Goal: Task Accomplishment & Management: Manage account settings

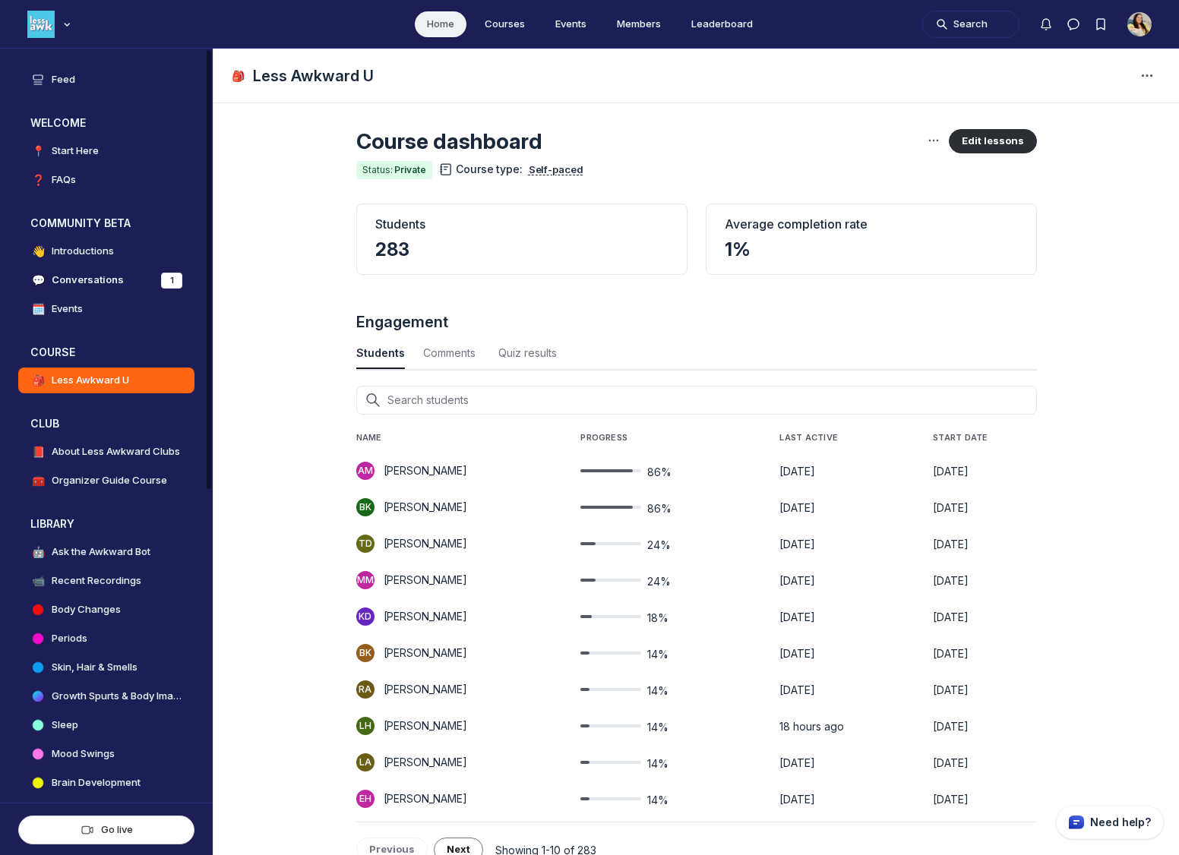
scroll to position [5312, 2908]
click at [639, 24] on link "Members" at bounding box center [638, 24] width 68 height 26
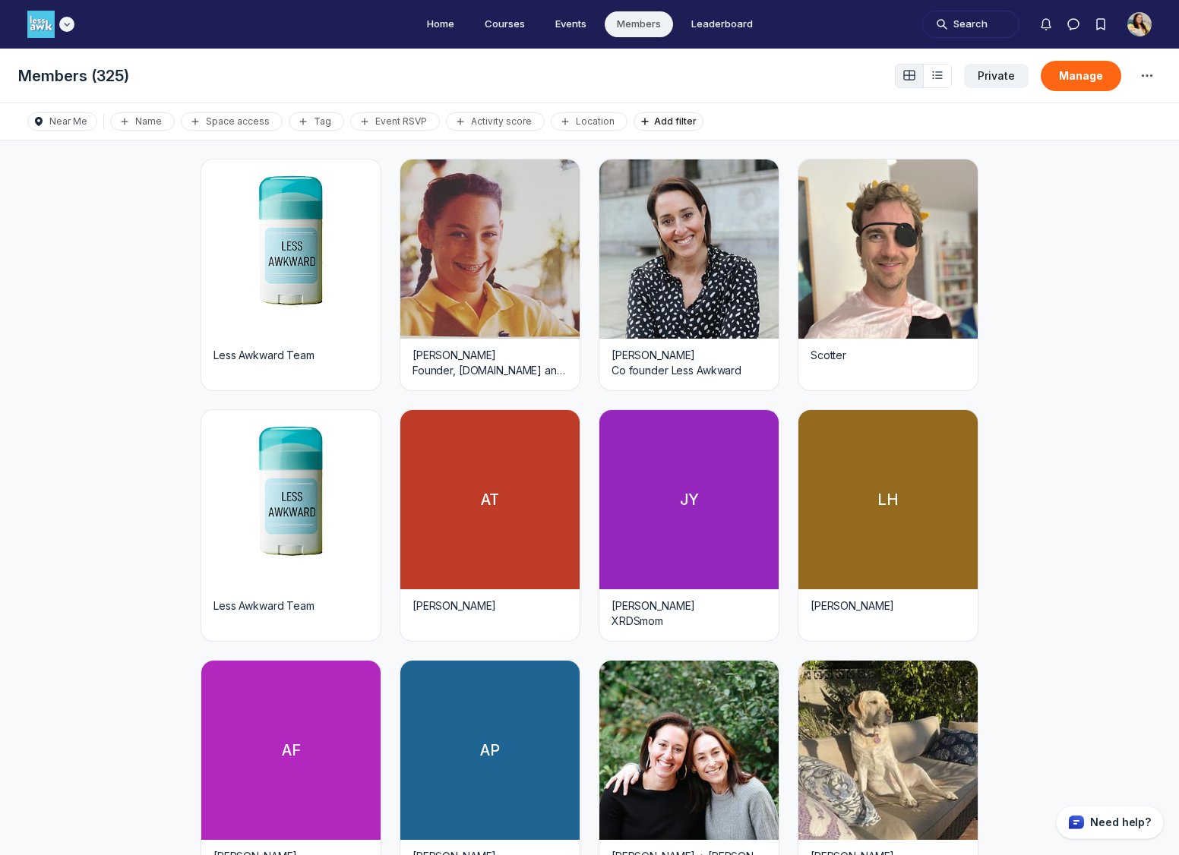
click at [43, 30] on img "Main navigation bar" at bounding box center [40, 24] width 27 height 27
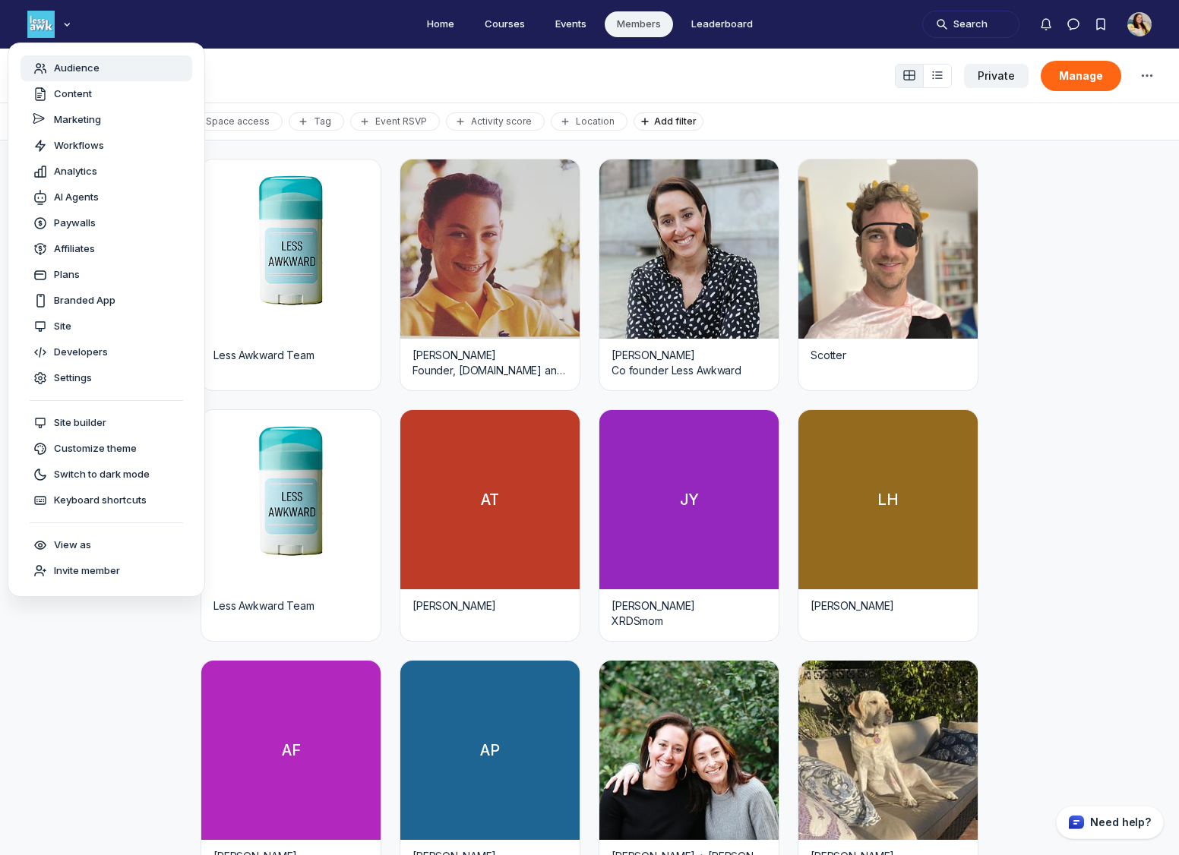
click at [94, 71] on span "Audience" at bounding box center [77, 68] width 46 height 15
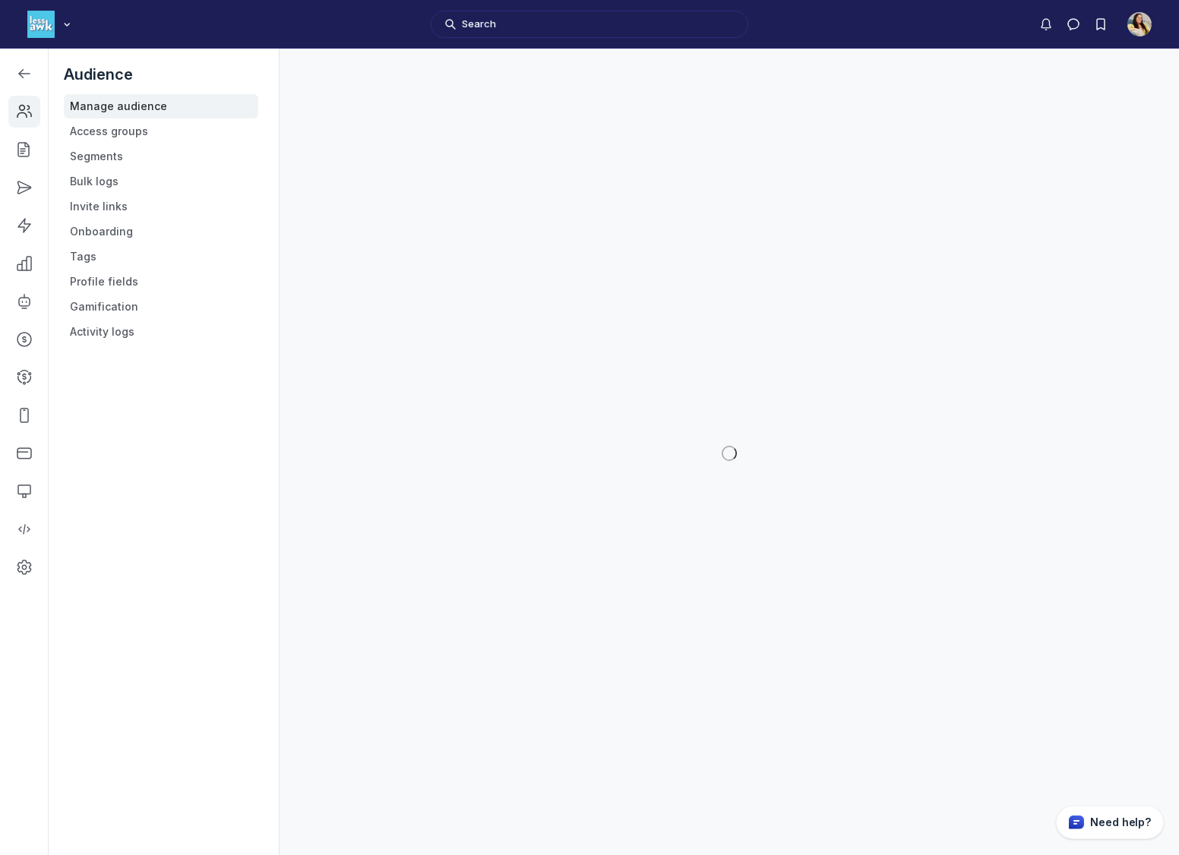
scroll to position [5548, 2163]
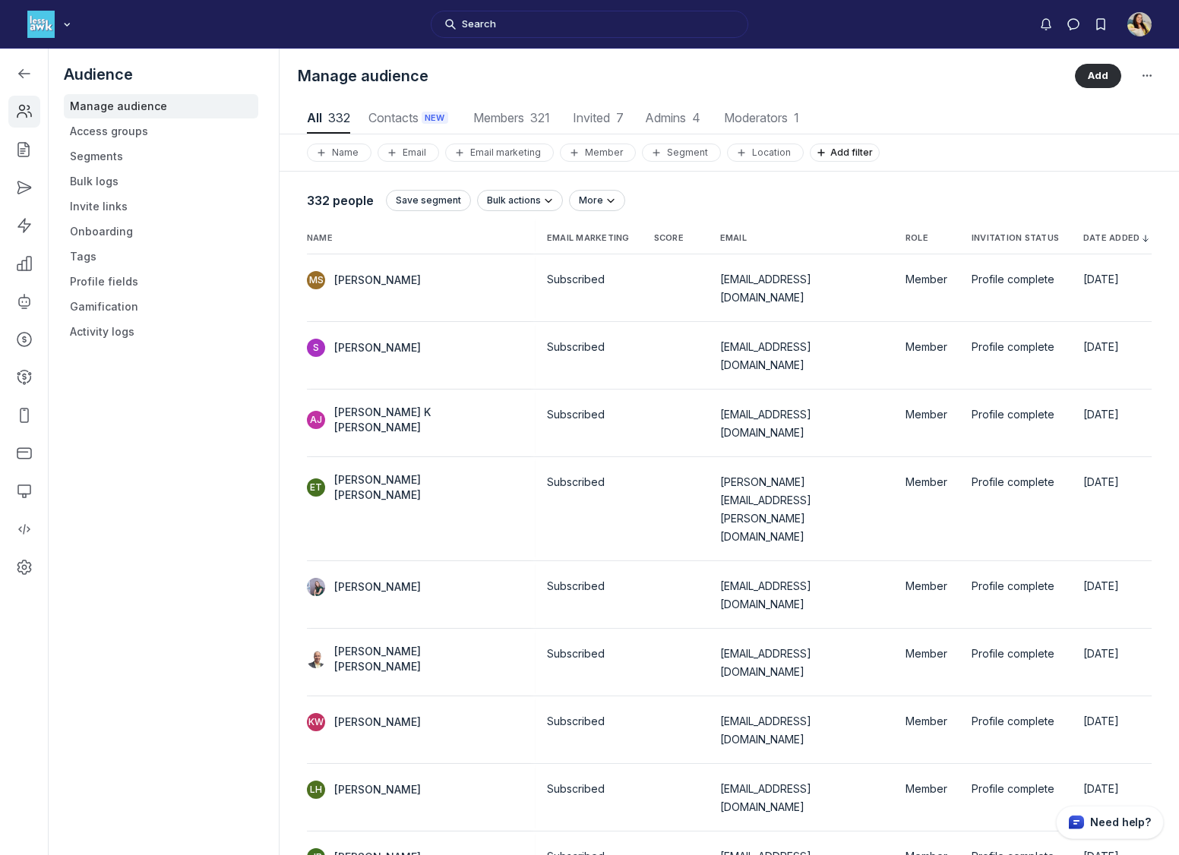
scroll to position [2053, 5724]
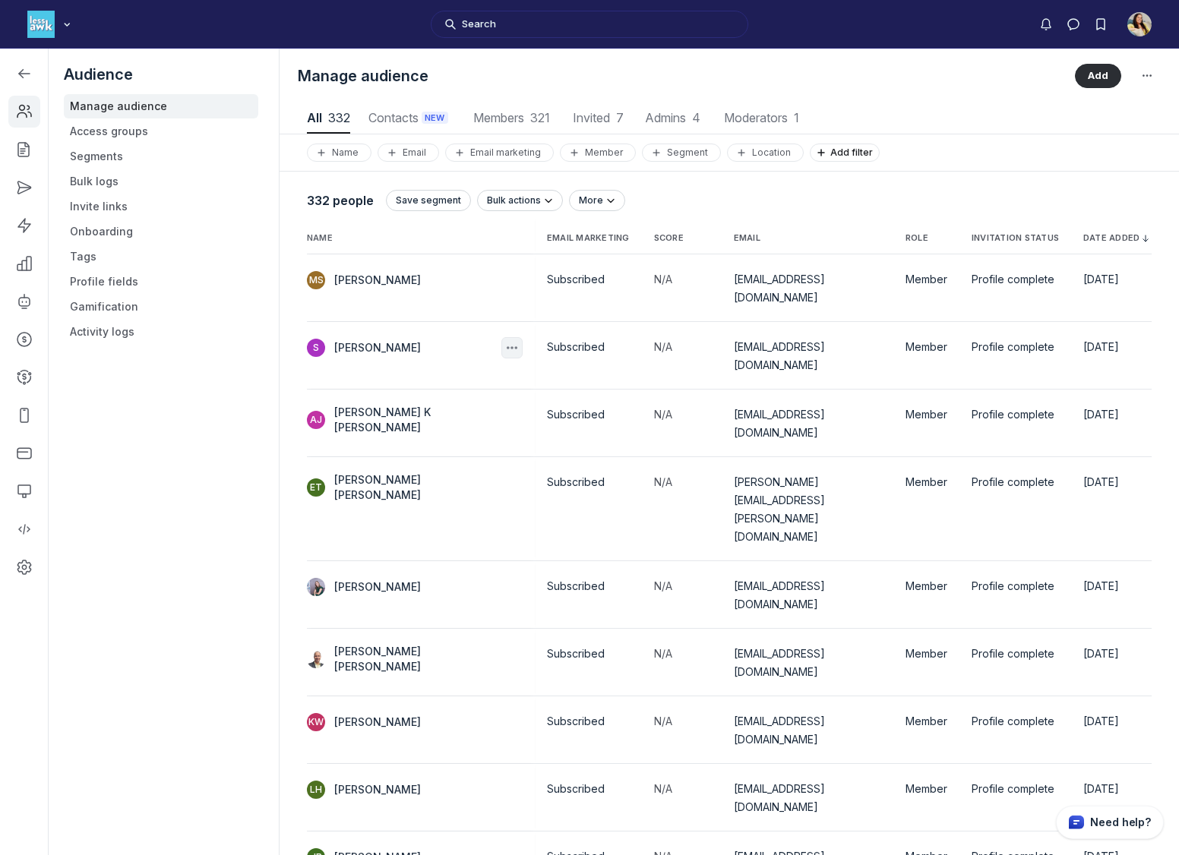
click at [506, 346] on use "button" at bounding box center [511, 347] width 11 height 3
click at [450, 380] on button "Edit" at bounding box center [417, 376] width 144 height 26
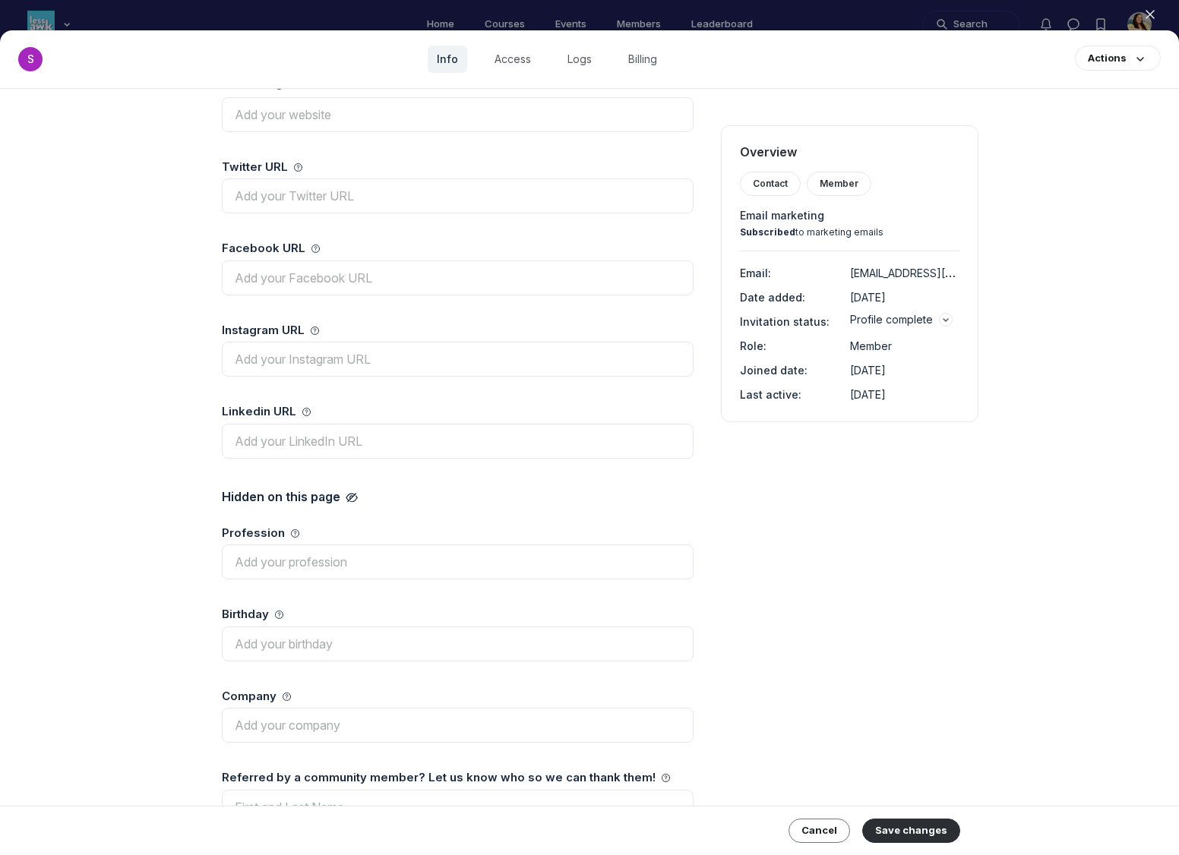
scroll to position [713, 0]
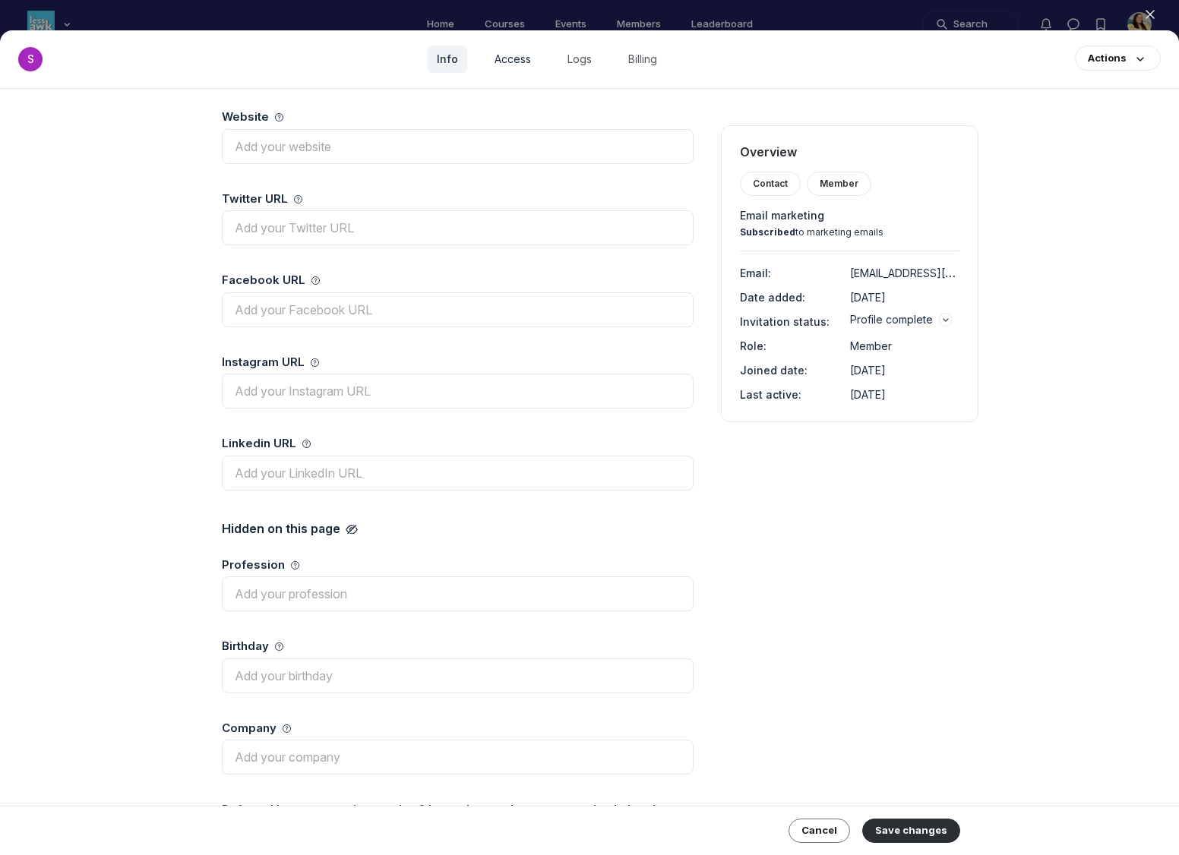
click at [513, 57] on link "Access" at bounding box center [512, 59] width 55 height 27
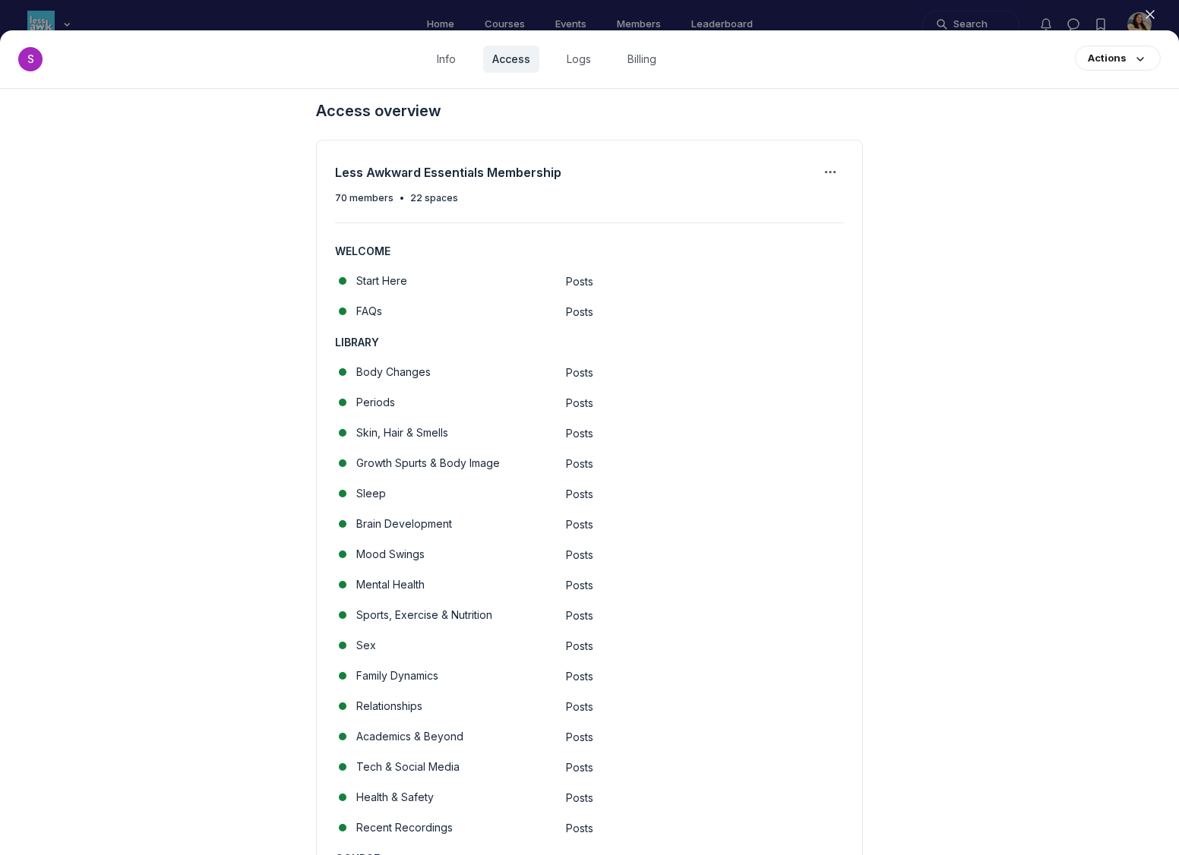
scroll to position [250, 0]
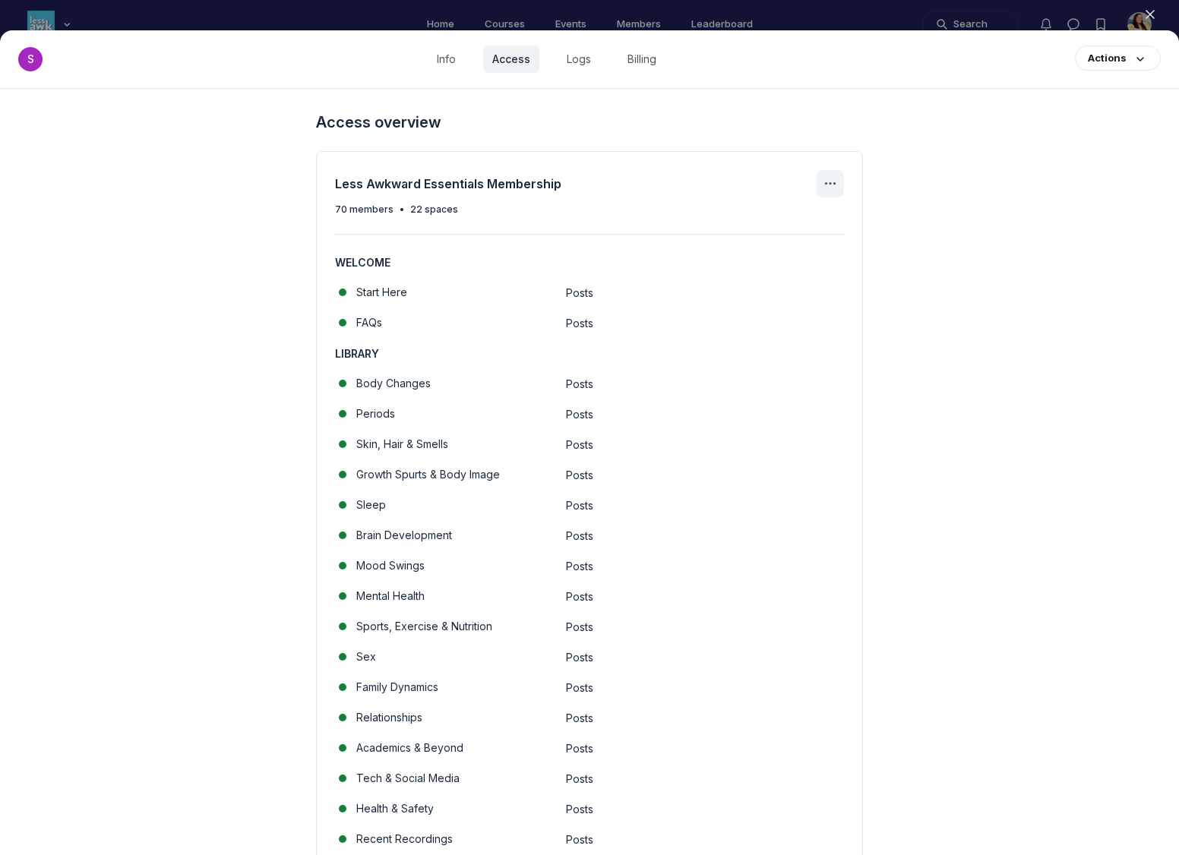
click at [835, 186] on icon "Access group actions" at bounding box center [830, 184] width 18 height 18
click at [790, 228] on span "Manage access group" at bounding box center [758, 229] width 119 height 15
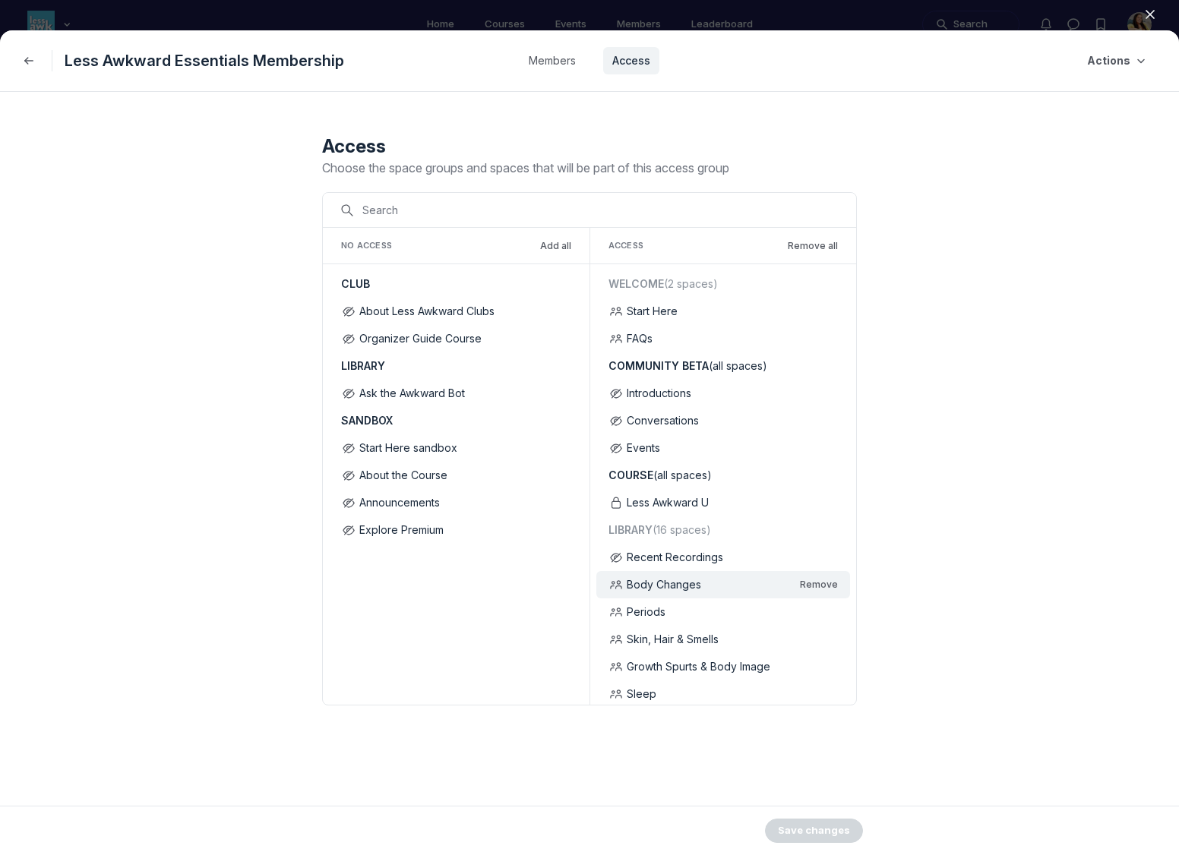
scroll to position [13, 0]
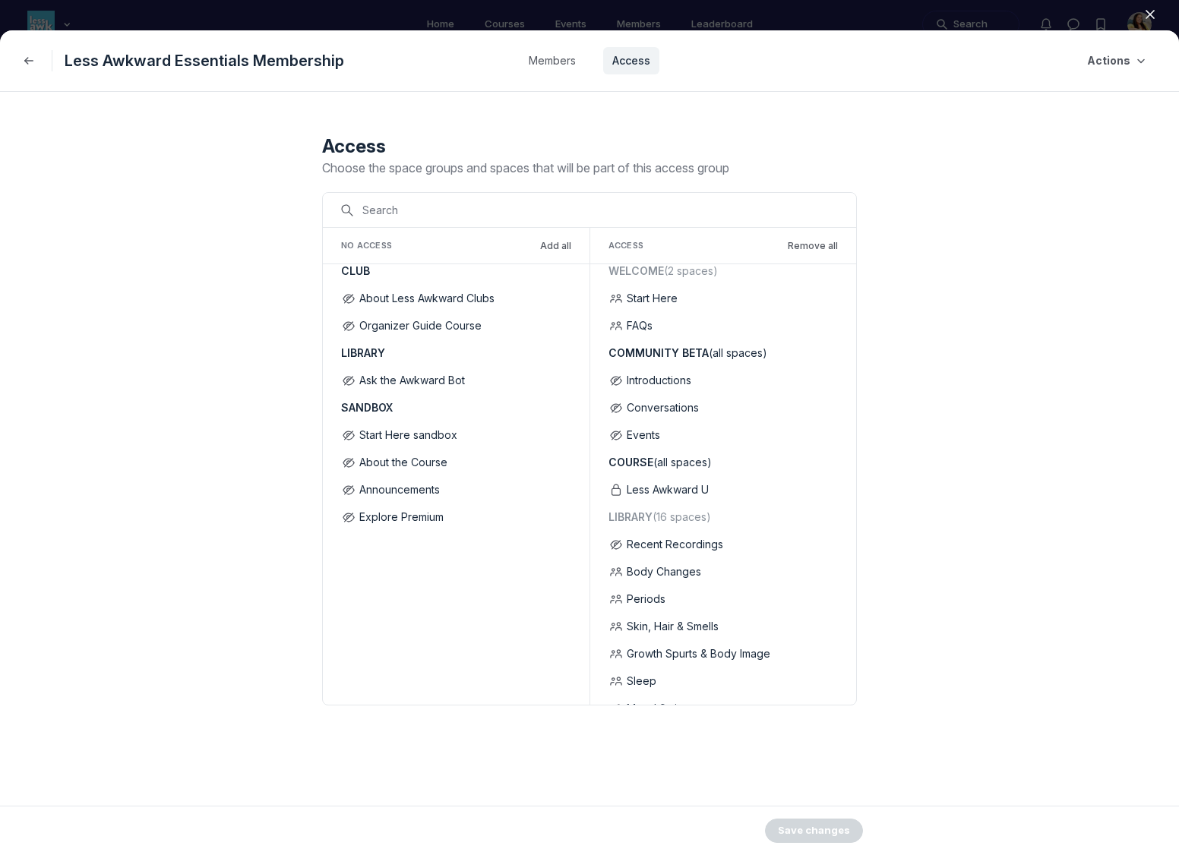
click at [1047, 15] on icon "button" at bounding box center [1149, 14] width 15 height 15
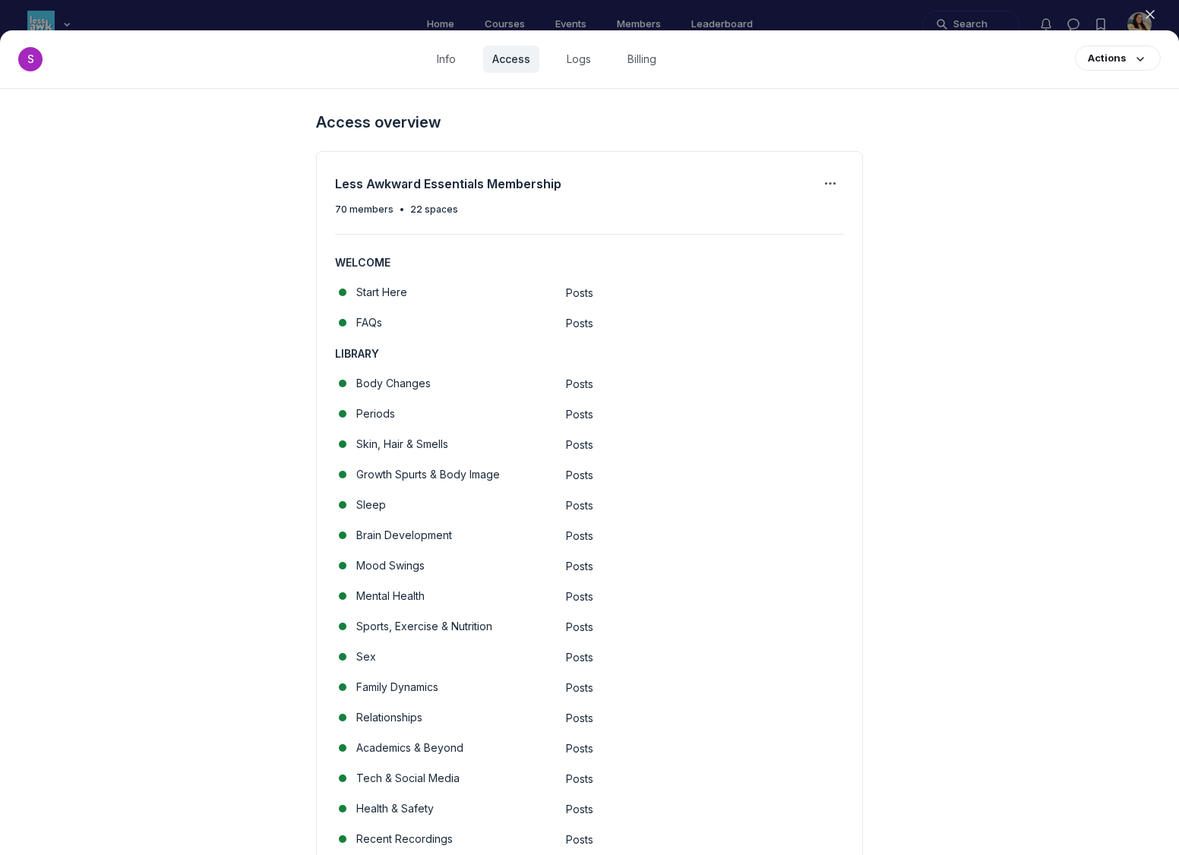
click at [1047, 24] on button "Close" at bounding box center [1149, 14] width 33 height 23
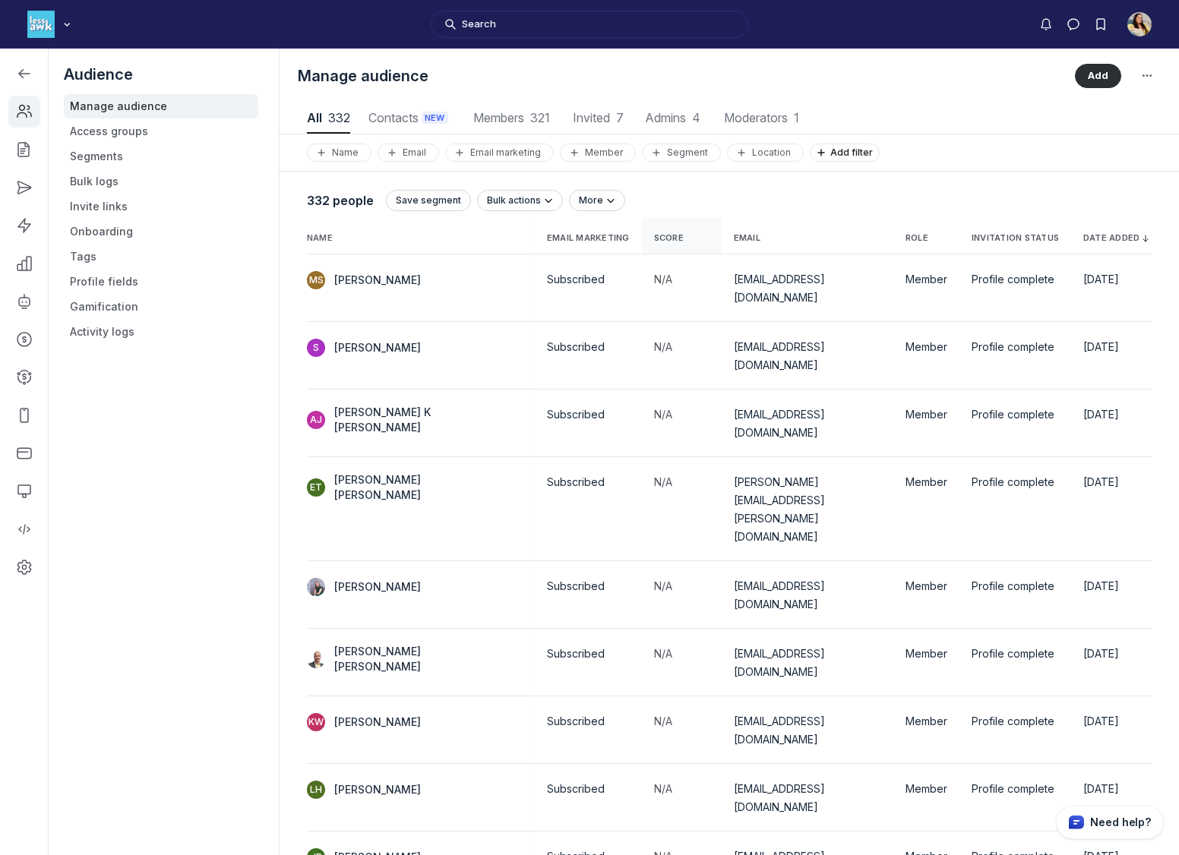
click at [654, 235] on span "Score" at bounding box center [669, 238] width 30 height 11
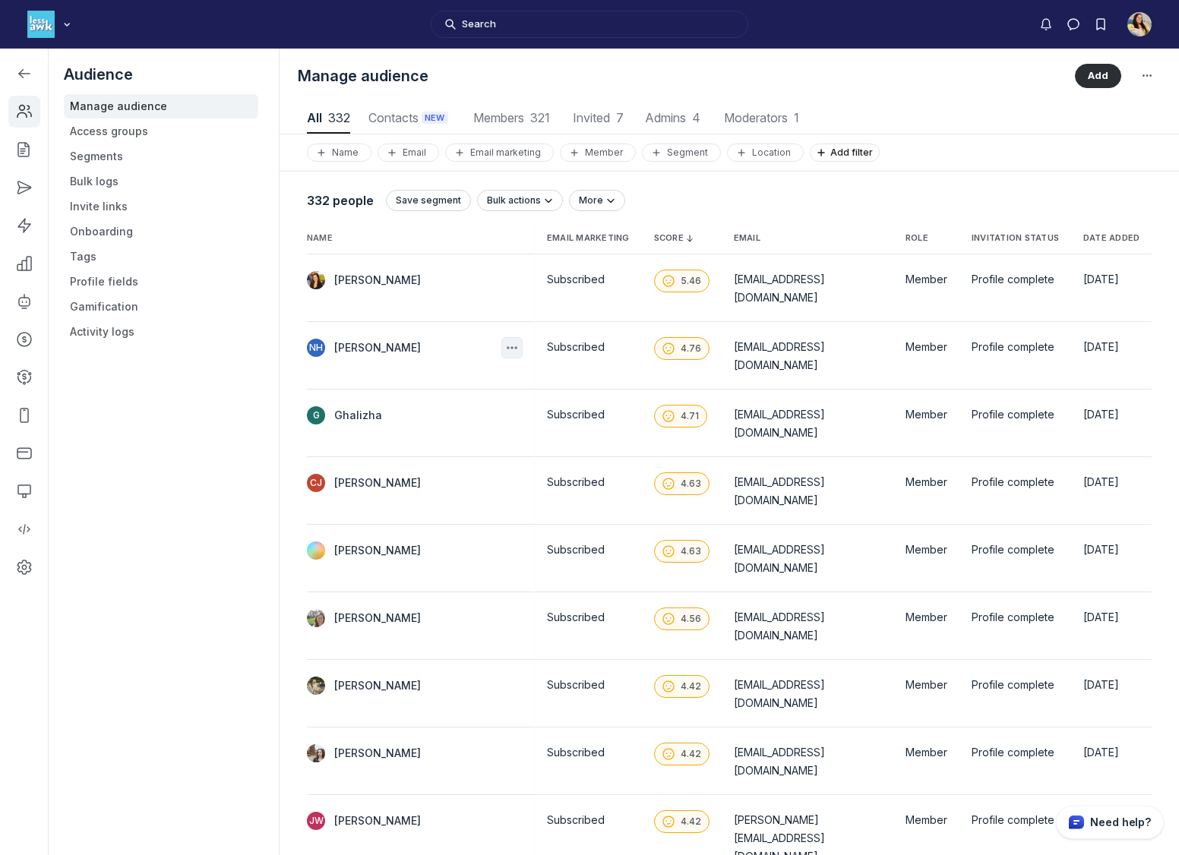
click at [504, 340] on icon "button" at bounding box center [511, 347] width 15 height 15
click at [448, 374] on button "Edit" at bounding box center [410, 377] width 144 height 26
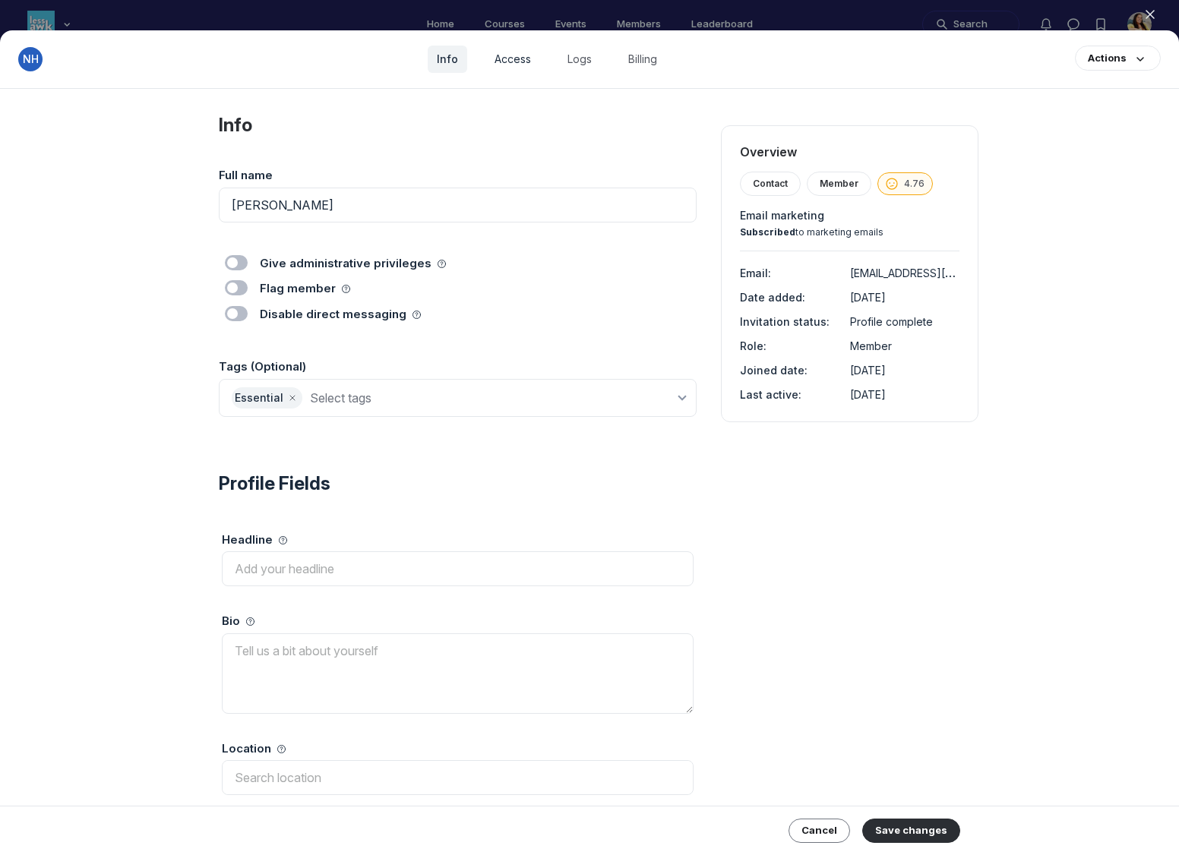
click at [512, 65] on link "Access" at bounding box center [512, 59] width 55 height 27
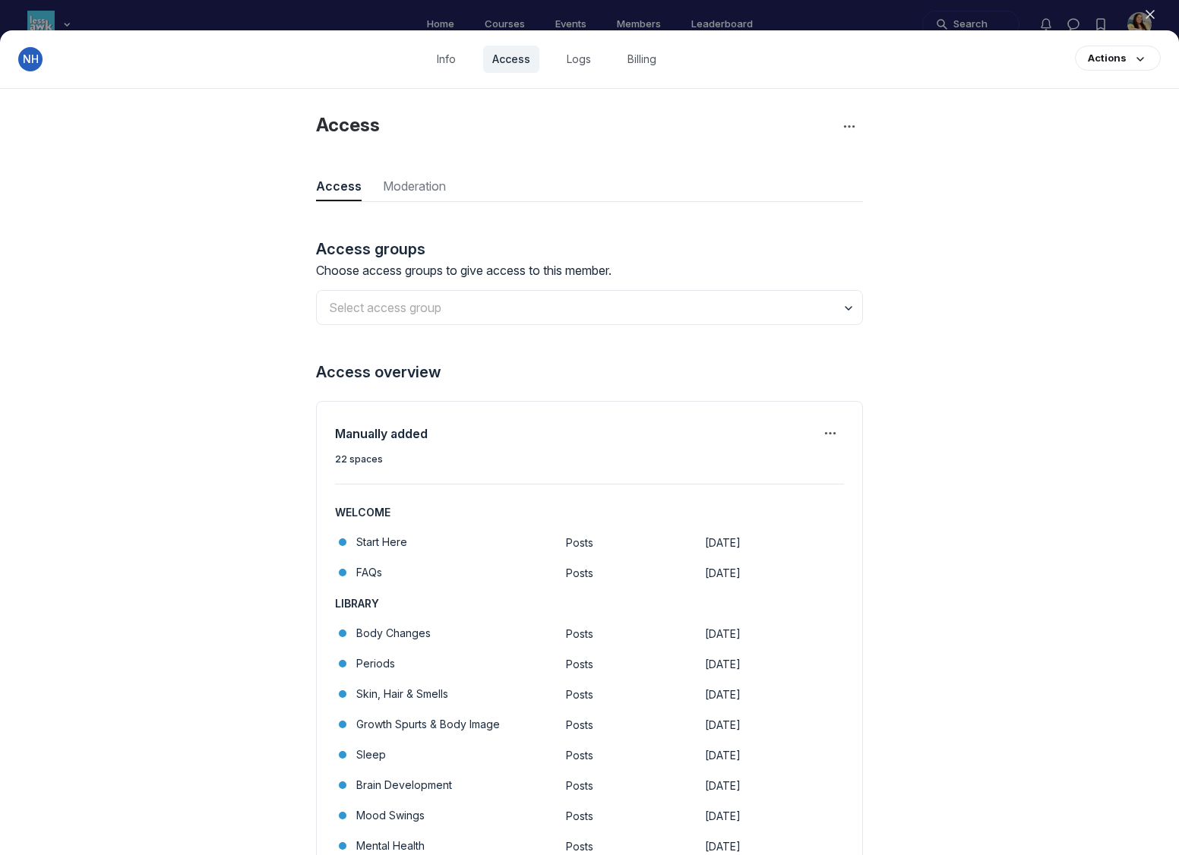
click at [1047, 13] on icon "button" at bounding box center [1149, 14] width 15 height 15
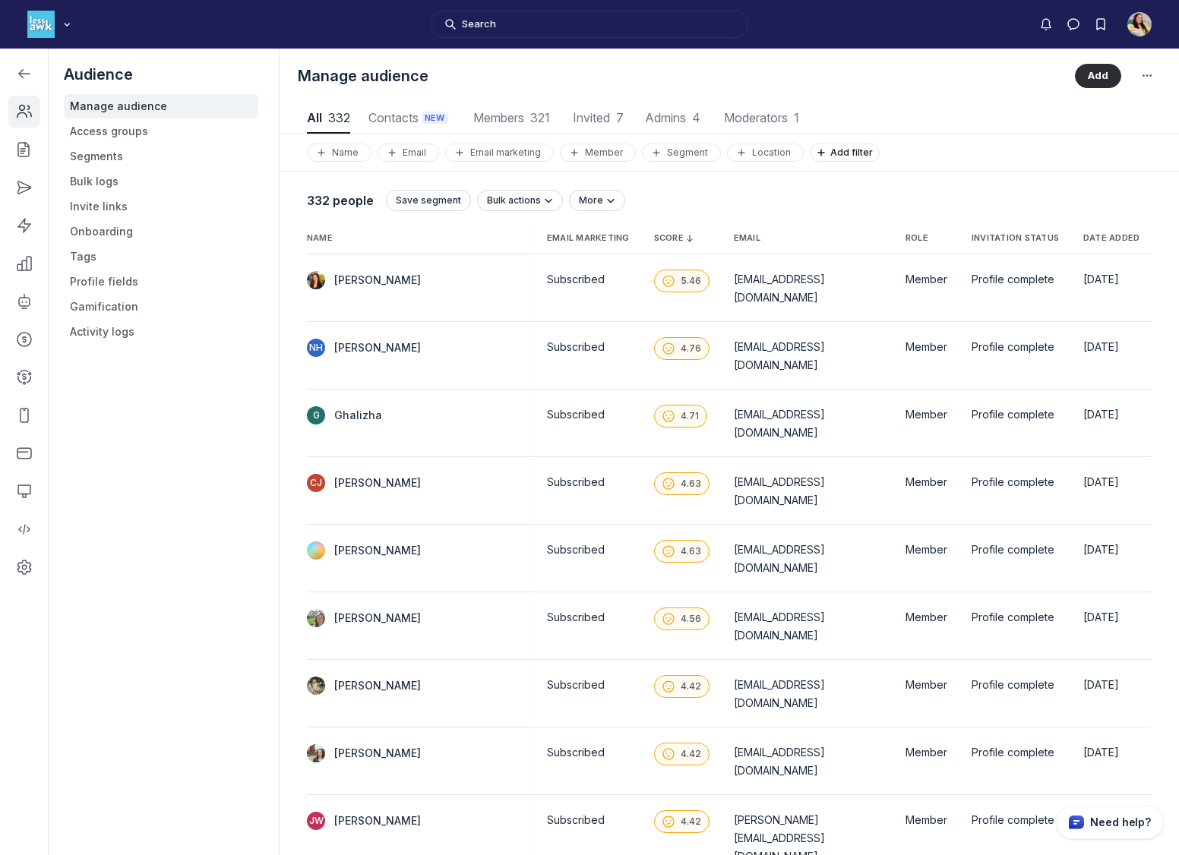
scroll to position [2053, 5724]
click at [504, 340] on icon "button" at bounding box center [511, 347] width 15 height 15
click at [36, 75] on link "Left Sidebar" at bounding box center [24, 74] width 32 height 32
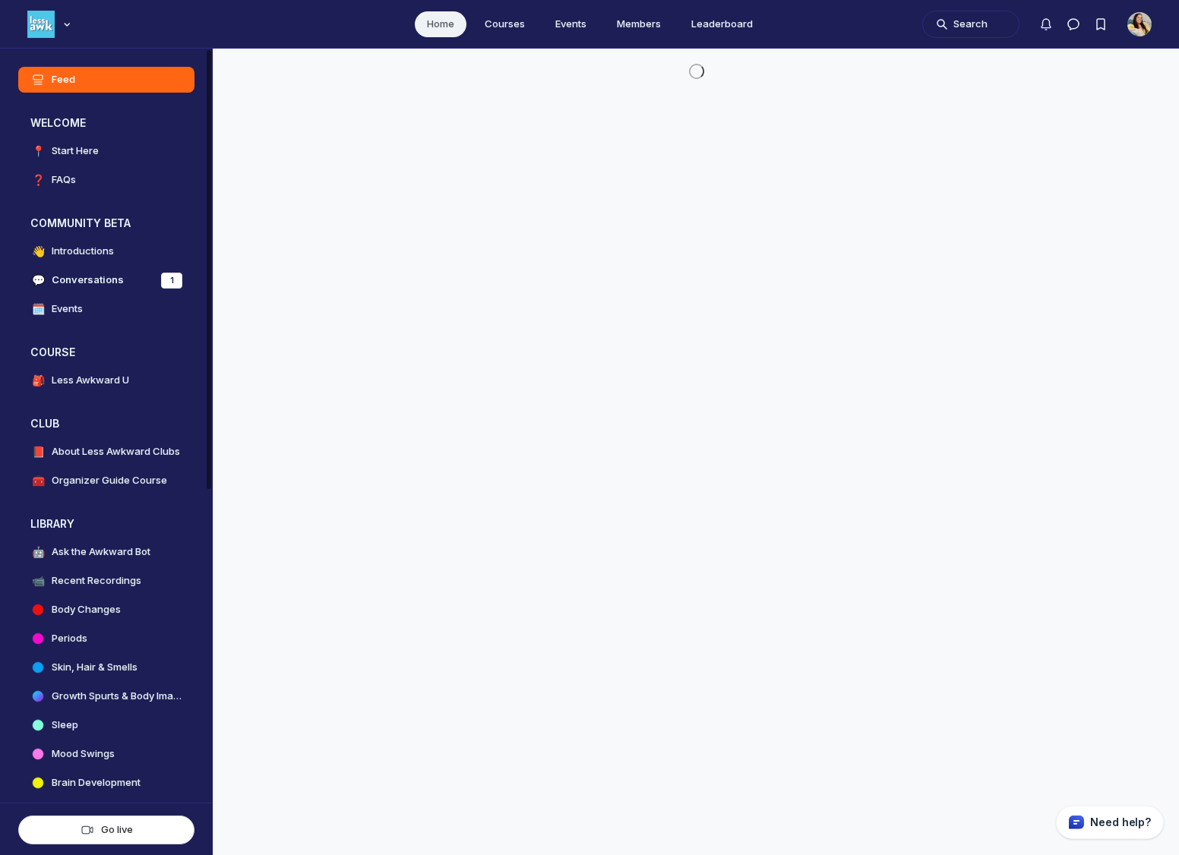
scroll to position [5312, 2908]
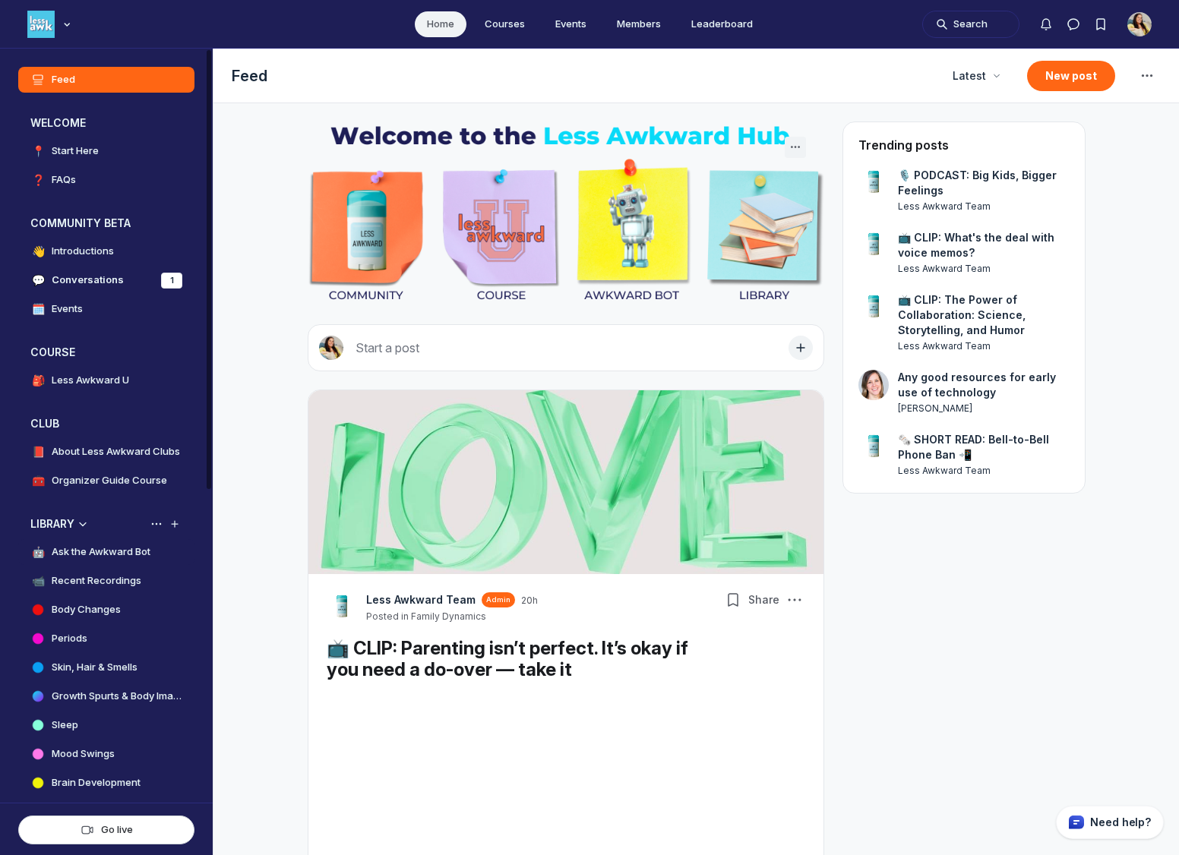
click at [106, 536] on link "🤖 Ask the Awkward Bot" at bounding box center [106, 552] width 176 height 26
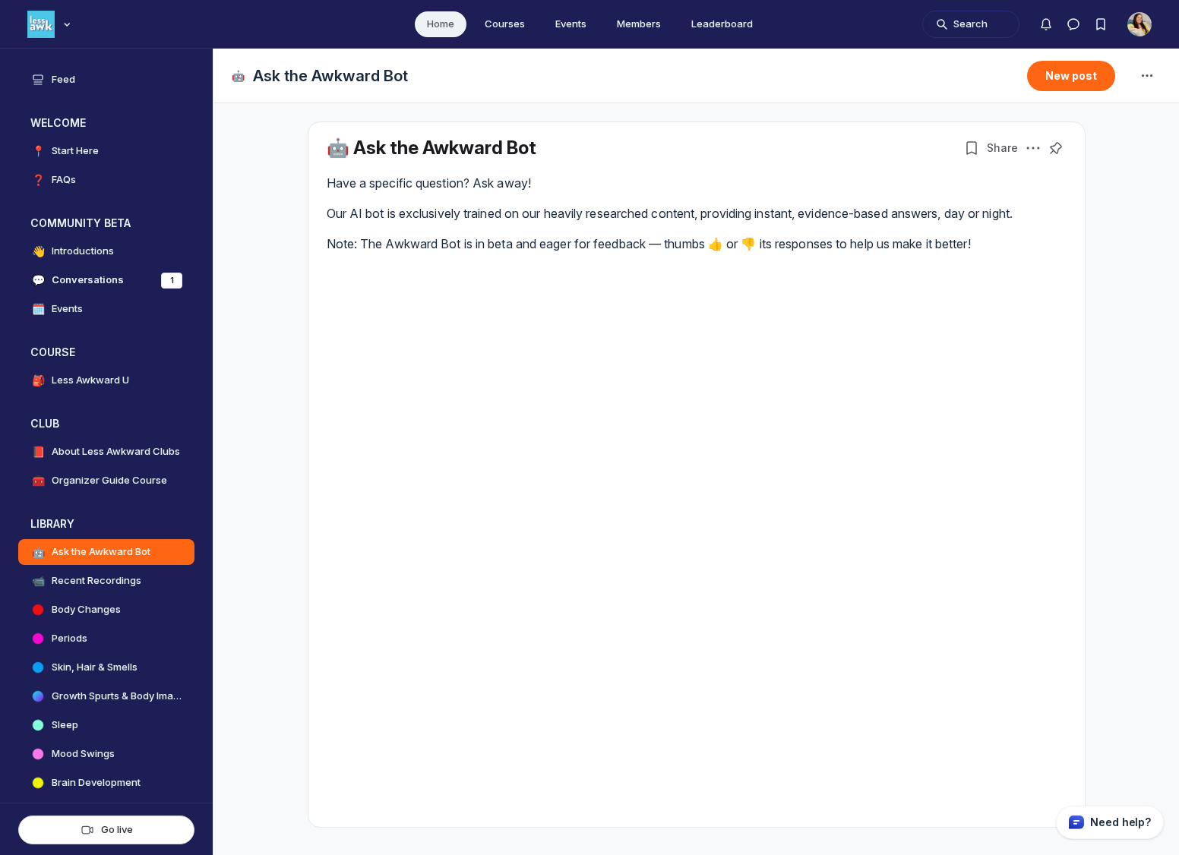
scroll to position [9, 0]
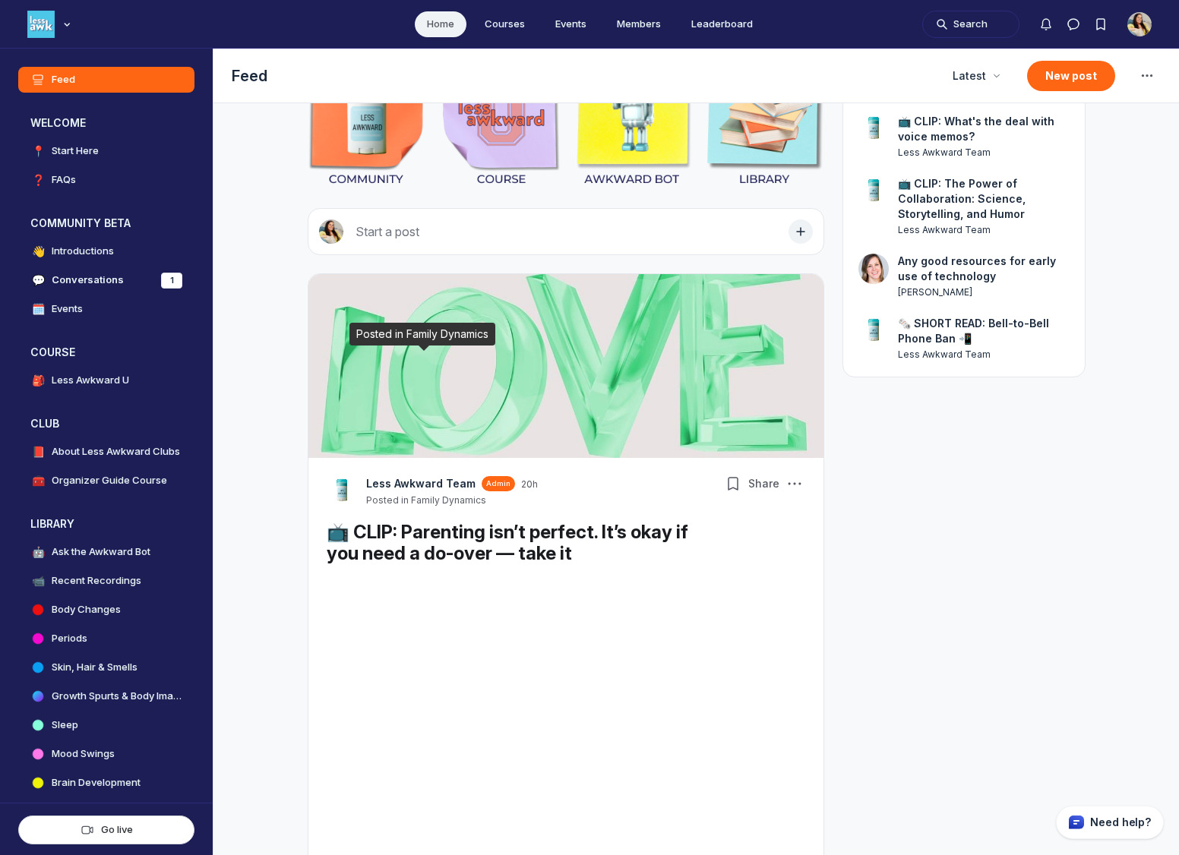
scroll to position [317, 0]
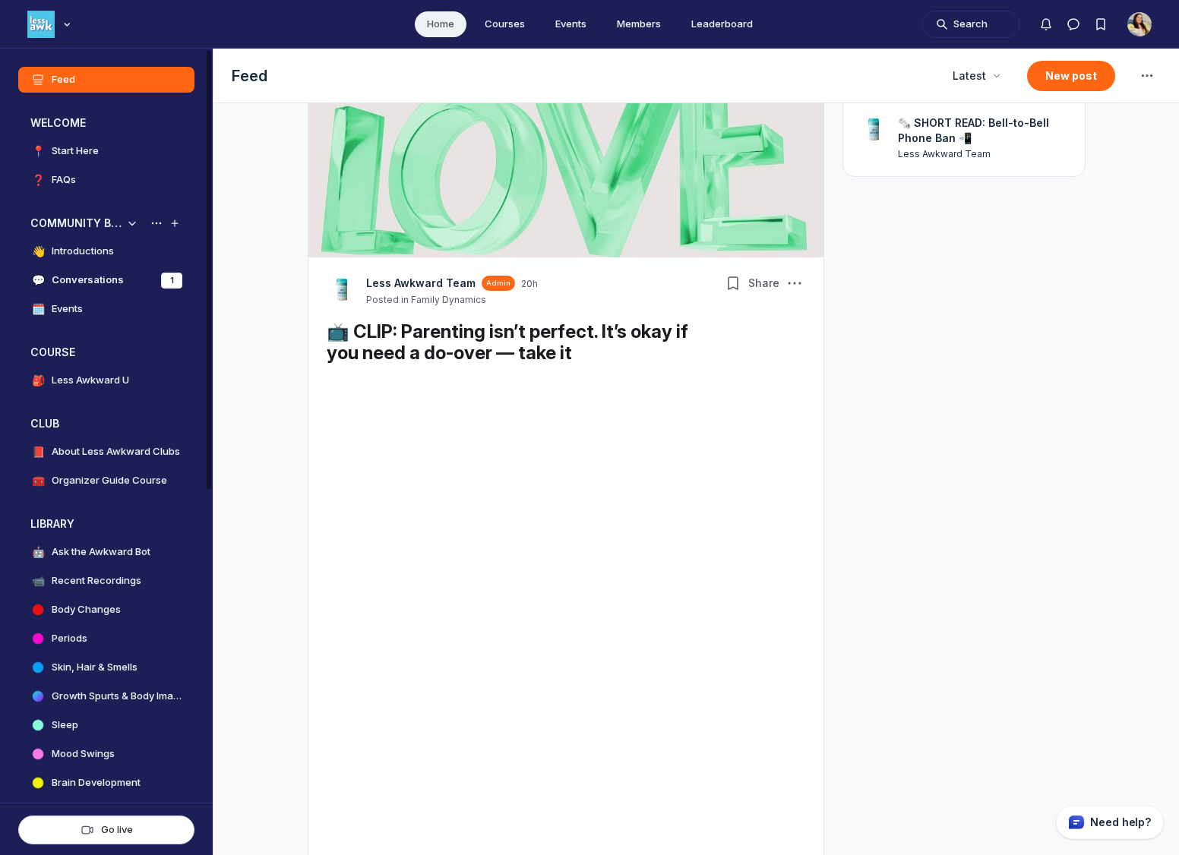
click at [147, 280] on link "💬 Conversations 1" at bounding box center [106, 280] width 176 height 26
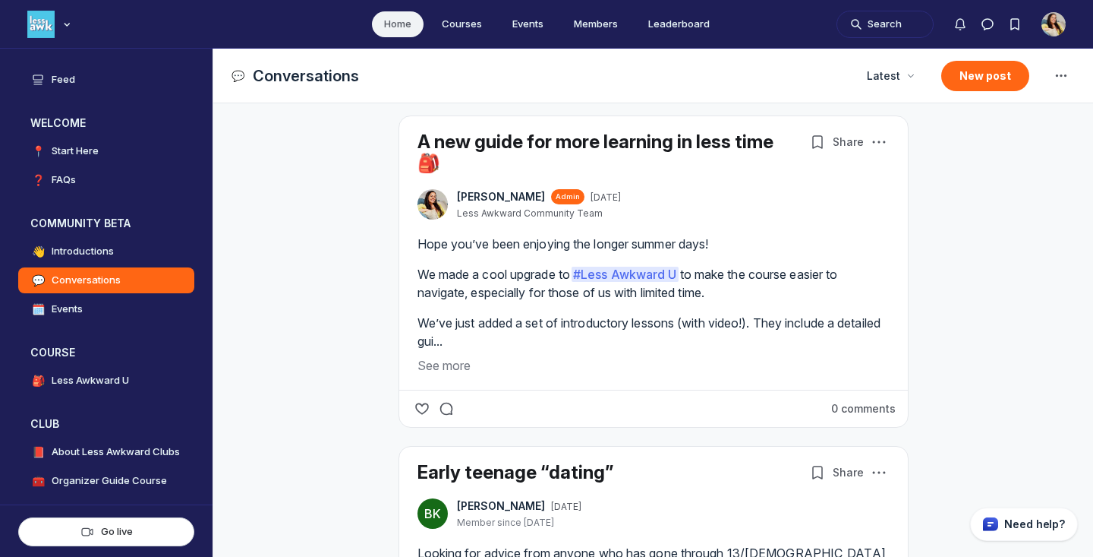
scroll to position [3969, 2908]
